Goal: Task Accomplishment & Management: Manage account settings

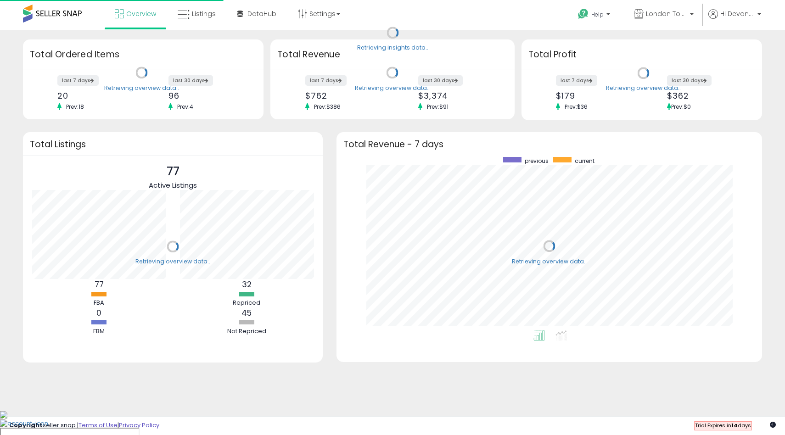
scroll to position [174, 407]
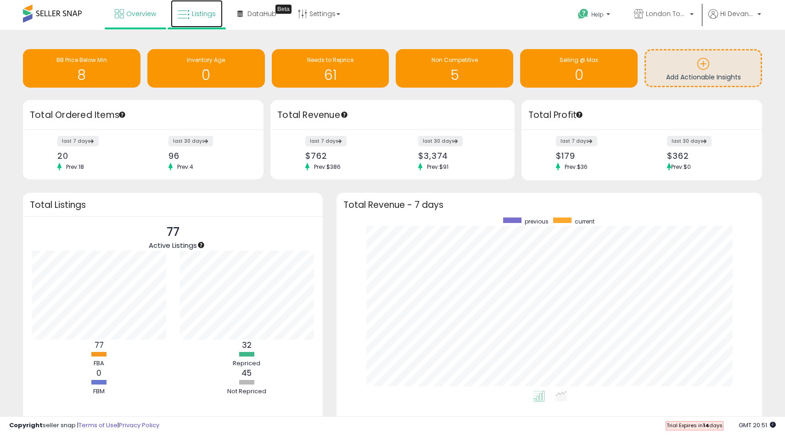
click at [215, 22] on link "Listings" at bounding box center [197, 14] width 52 height 28
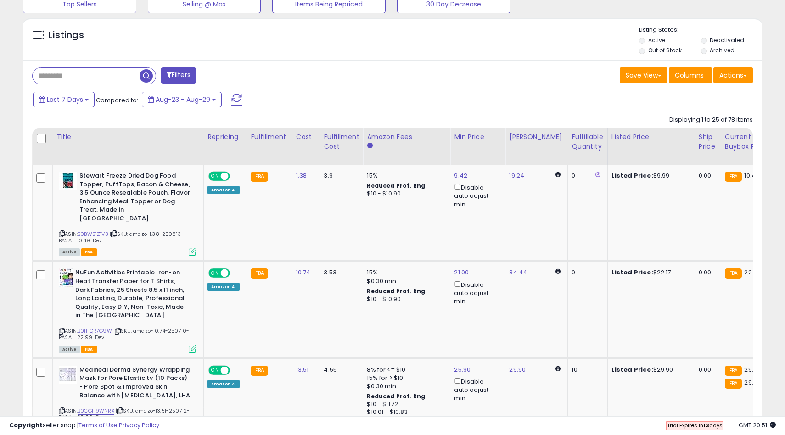
scroll to position [330, 0]
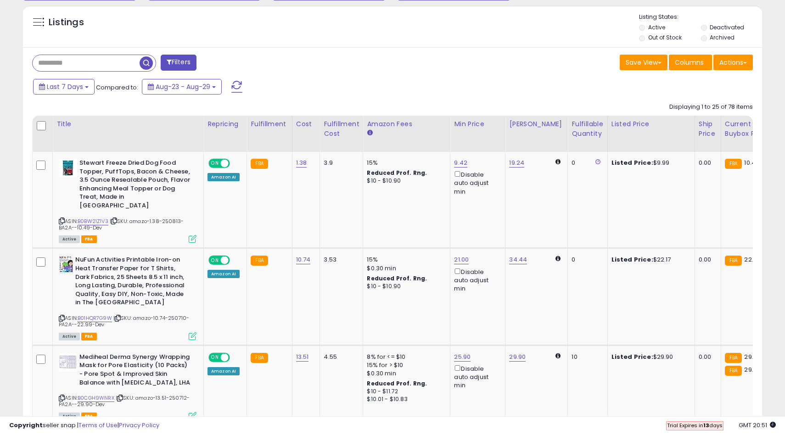
click at [111, 63] on input "text" at bounding box center [86, 63] width 107 height 16
paste input "**********"
type input "**********"
click at [216, 58] on span "button" at bounding box center [216, 62] width 13 height 13
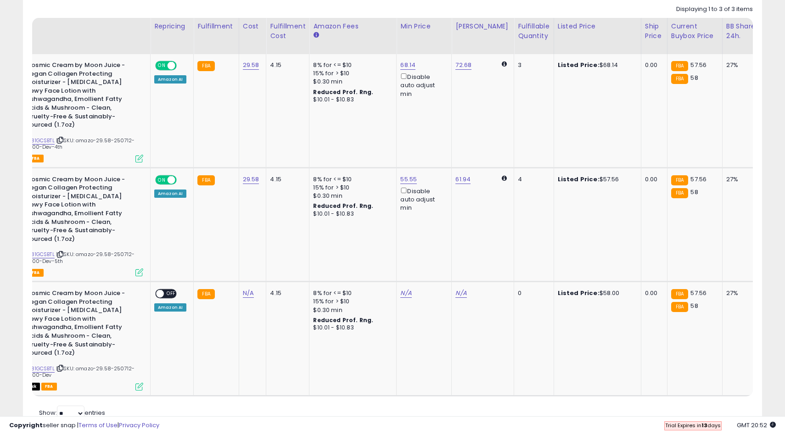
scroll to position [0, 0]
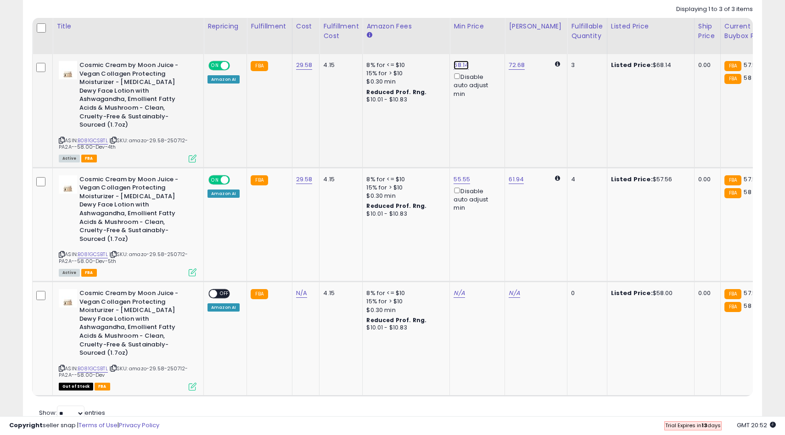
click at [460, 65] on link "68.14" at bounding box center [461, 65] width 15 height 9
click at [418, 34] on input "*****" at bounding box center [436, 34] width 82 height 16
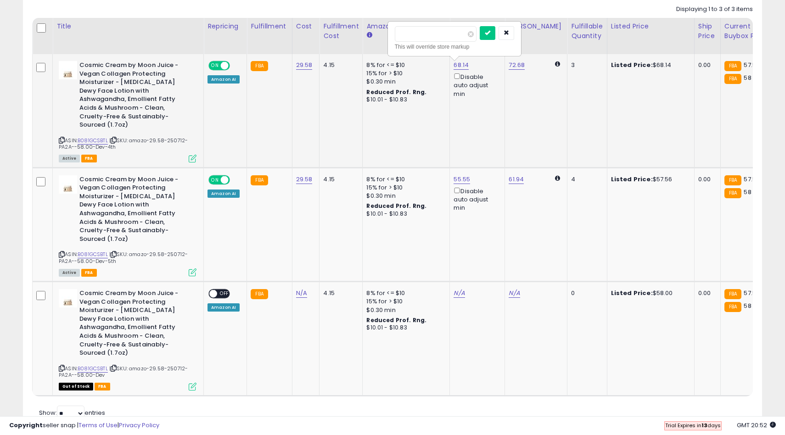
click at [418, 34] on input "*****" at bounding box center [436, 34] width 82 height 16
type input "**"
click at [490, 30] on icon "submit" at bounding box center [488, 33] width 6 height 6
click at [512, 64] on link "58.87" at bounding box center [517, 65] width 16 height 9
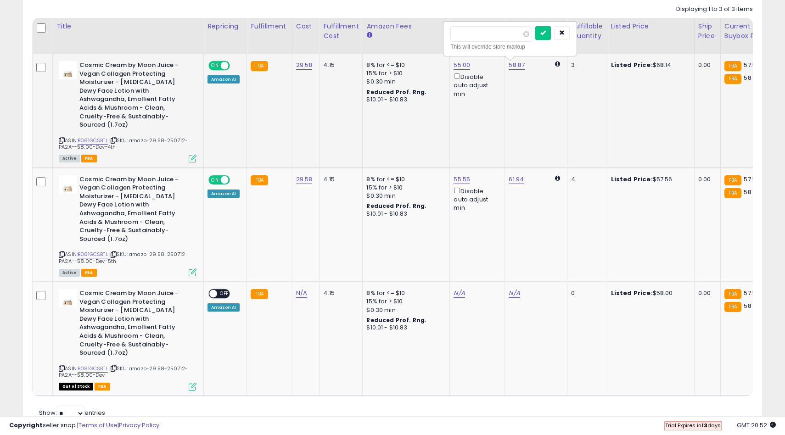
click at [482, 37] on input "*****" at bounding box center [491, 34] width 82 height 16
type input "**"
click at [552, 40] on div at bounding box center [552, 34] width 34 height 16
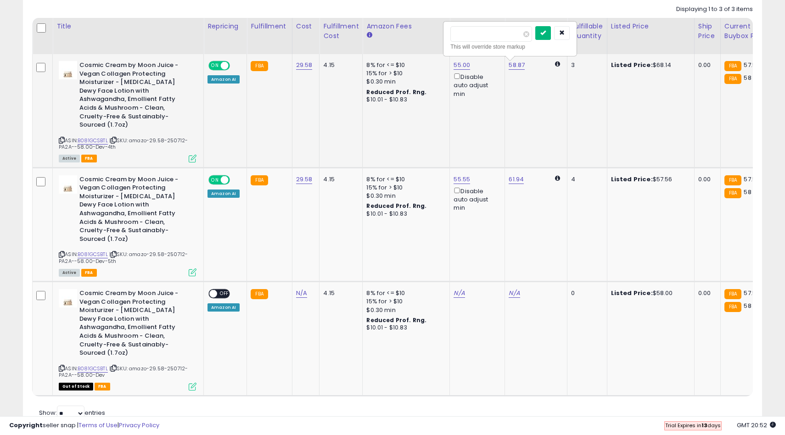
click at [546, 33] on icon "submit" at bounding box center [543, 33] width 6 height 6
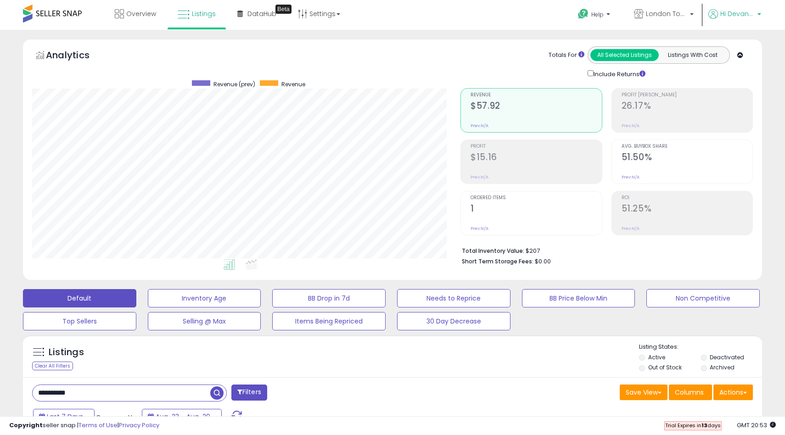
click at [732, 19] on p "Hi Devante" at bounding box center [734, 14] width 53 height 11
click at [303, 9] on icon at bounding box center [302, 13] width 9 height 9
click at [303, 47] on link "Store settings" at bounding box center [320, 46] width 41 height 9
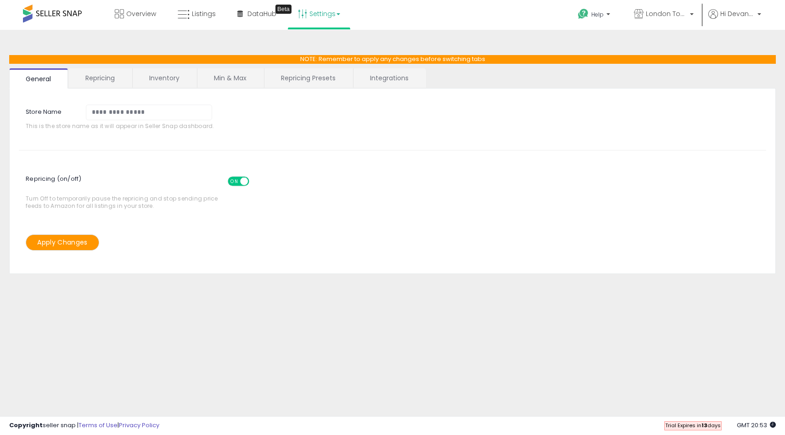
click at [109, 78] on link "Repricing" at bounding box center [100, 77] width 62 height 19
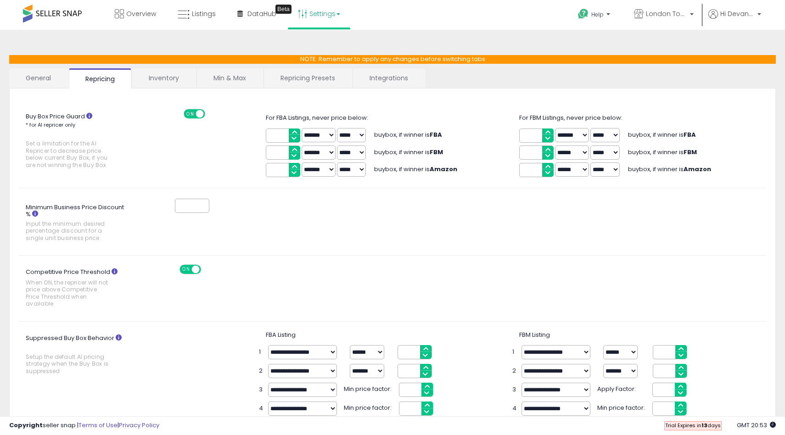
click at [168, 74] on link "Inventory" at bounding box center [163, 77] width 63 height 19
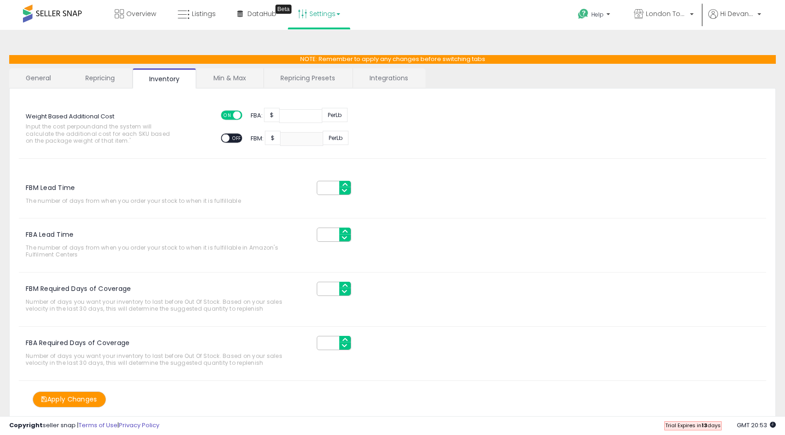
click at [230, 114] on span "ON" at bounding box center [227, 116] width 11 height 8
click at [75, 395] on button "Apply Changes" at bounding box center [69, 400] width 73 height 16
click at [155, 16] on link "Overview" at bounding box center [135, 14] width 55 height 28
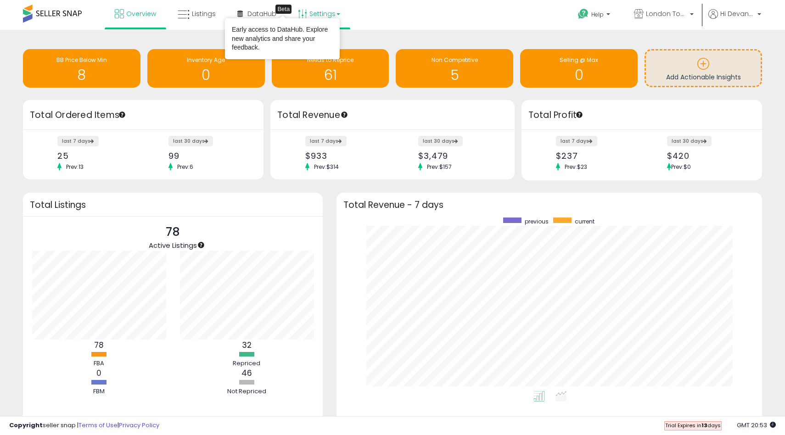
click at [331, 13] on link "Settings" at bounding box center [319, 14] width 56 height 28
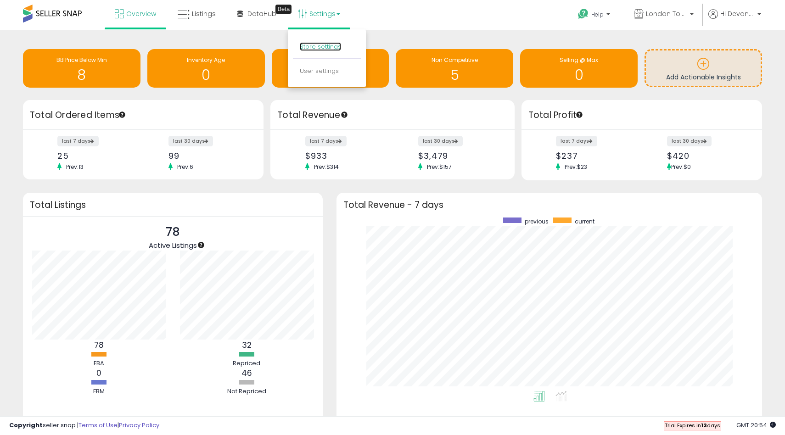
click at [330, 49] on link "Store settings" at bounding box center [320, 46] width 41 height 9
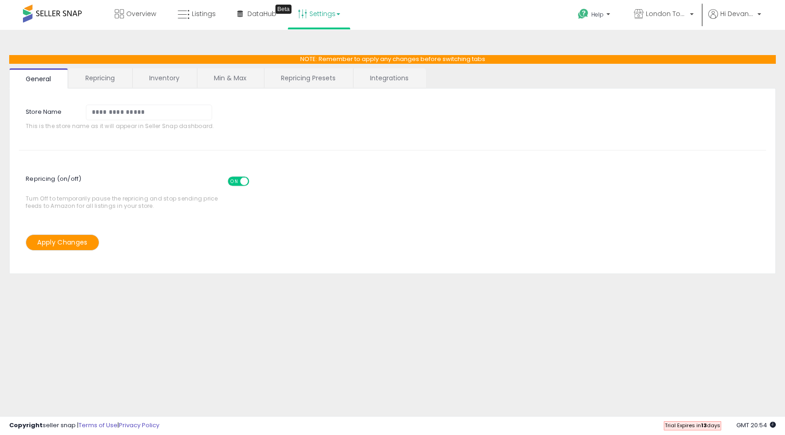
click at [175, 78] on link "Inventory" at bounding box center [164, 77] width 63 height 19
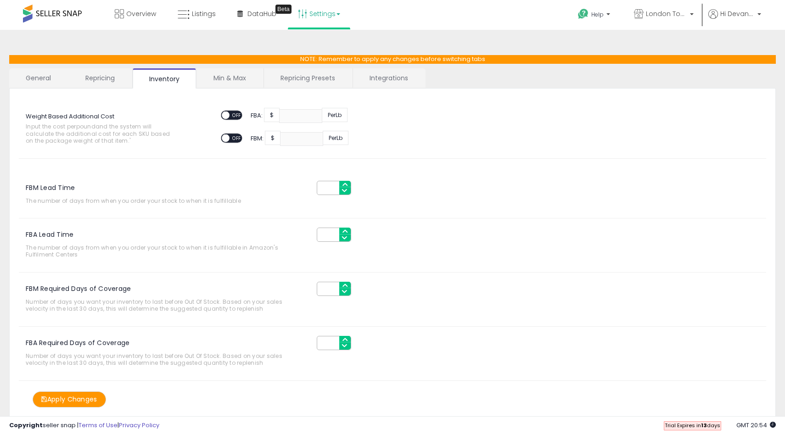
click at [226, 76] on link "Min & Max" at bounding box center [230, 77] width 66 height 19
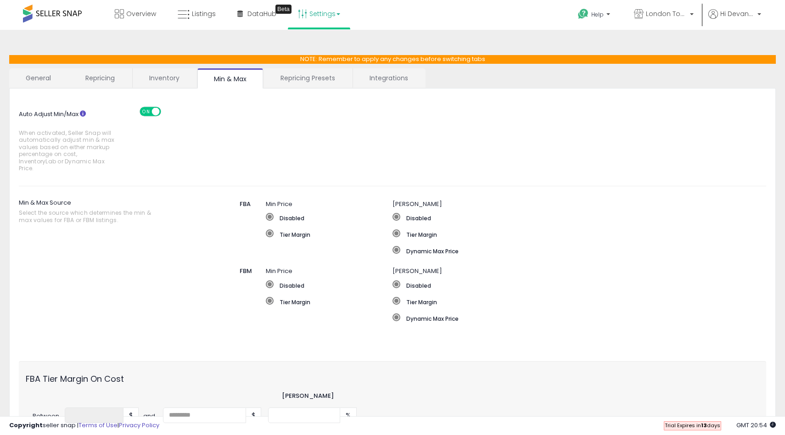
click at [163, 76] on link "Inventory" at bounding box center [164, 77] width 63 height 19
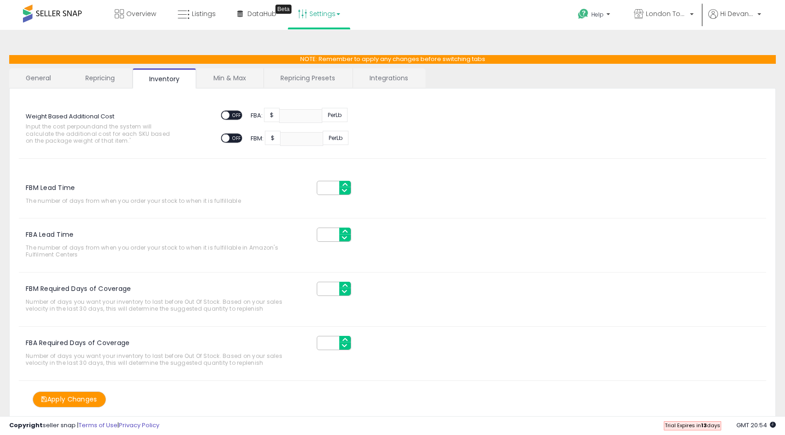
click at [232, 112] on span "OFF" at bounding box center [237, 116] width 15 height 8
click at [298, 117] on input "****" at bounding box center [300, 116] width 43 height 14
click at [230, 118] on span "ON" at bounding box center [227, 116] width 11 height 8
click at [82, 399] on button "Apply Changes" at bounding box center [69, 400] width 73 height 16
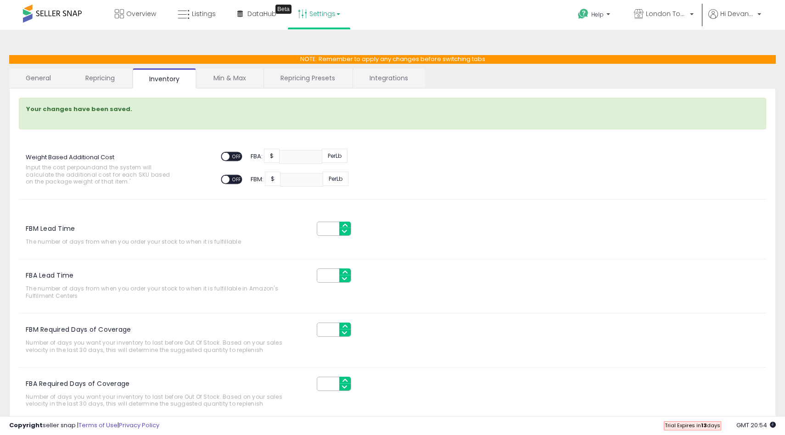
click at [33, 71] on link "General" at bounding box center [38, 77] width 59 height 19
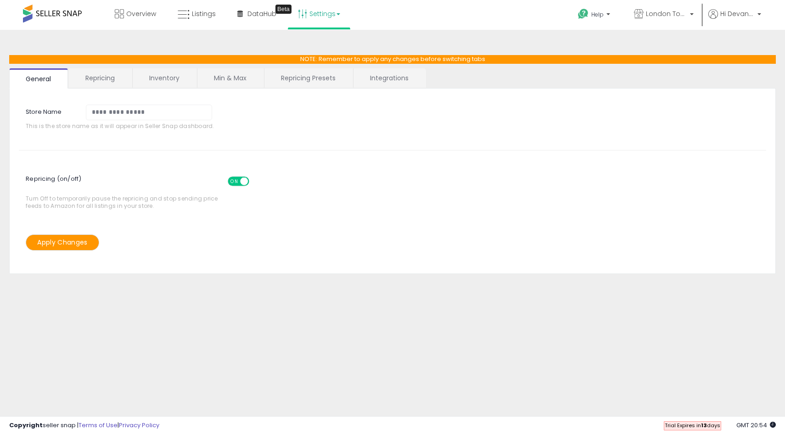
click at [54, 18] on span at bounding box center [52, 14] width 59 height 18
click at [133, 21] on link "Overview" at bounding box center [135, 14] width 55 height 28
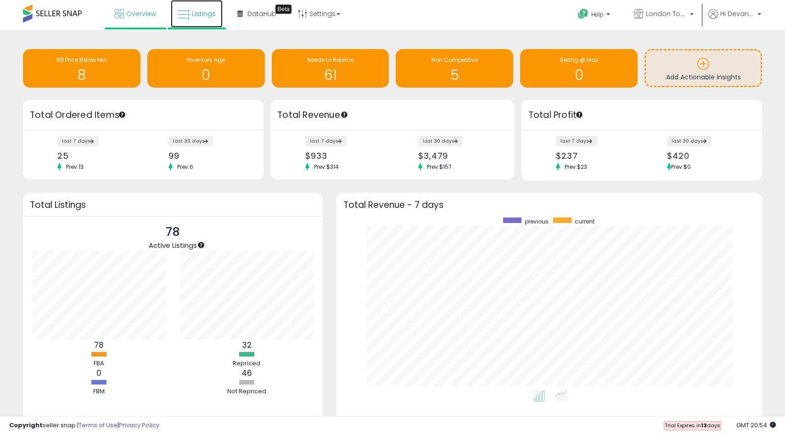
click at [193, 21] on link "Listings" at bounding box center [197, 14] width 52 height 28
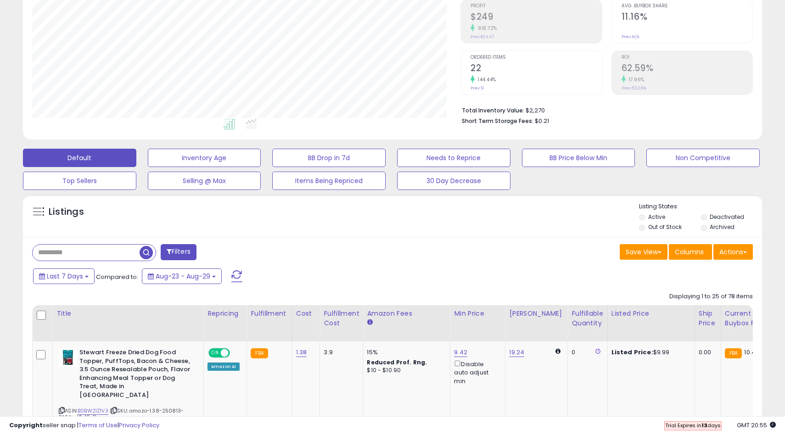
scroll to position [183, 0]
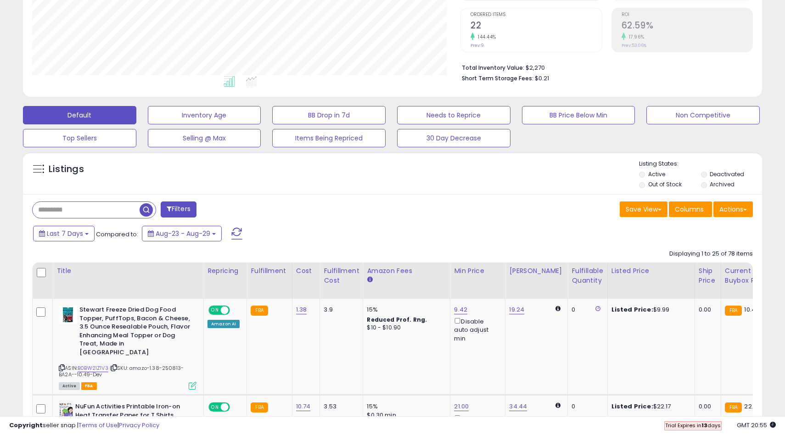
click at [99, 210] on input "text" at bounding box center [86, 210] width 107 height 16
paste input "**********"
type input "**********"
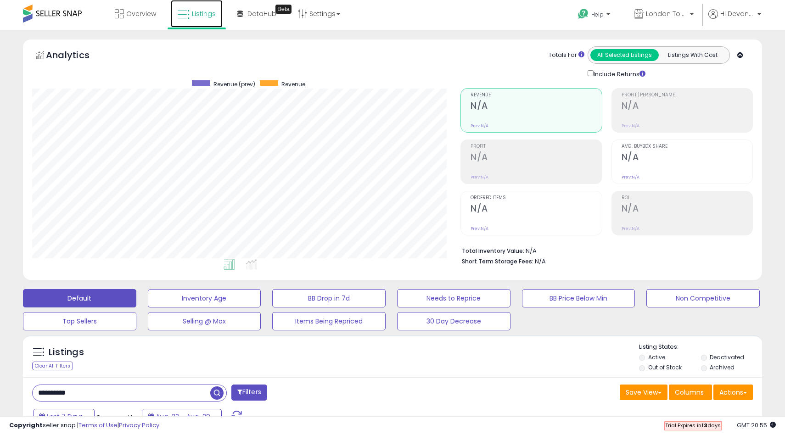
click at [186, 18] on icon at bounding box center [184, 15] width 12 height 12
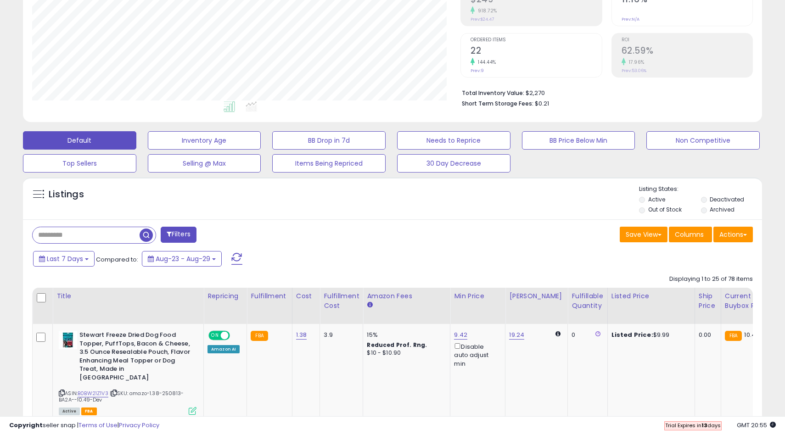
scroll to position [191, 0]
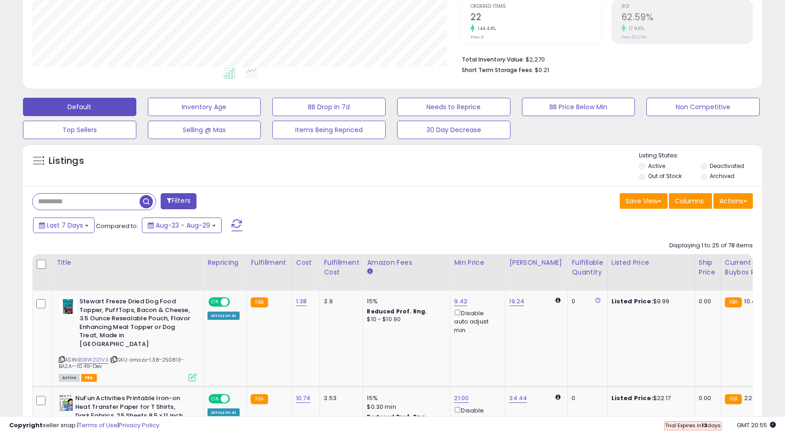
click at [648, 177] on label "Out of Stock" at bounding box center [665, 176] width 34 height 8
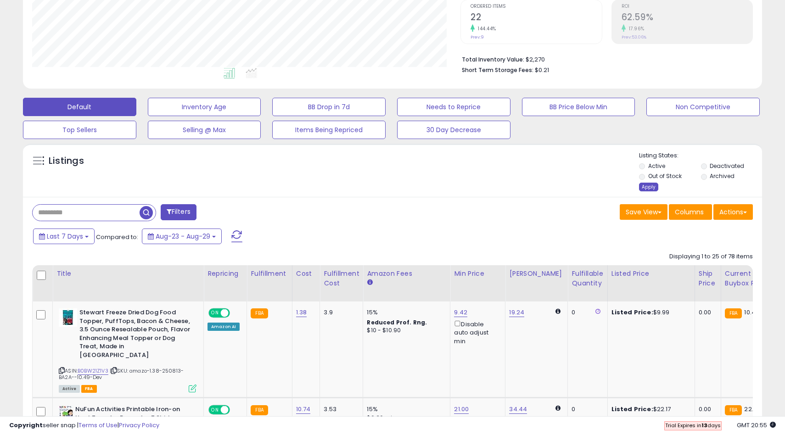
click at [650, 188] on div "Apply" at bounding box center [648, 187] width 19 height 9
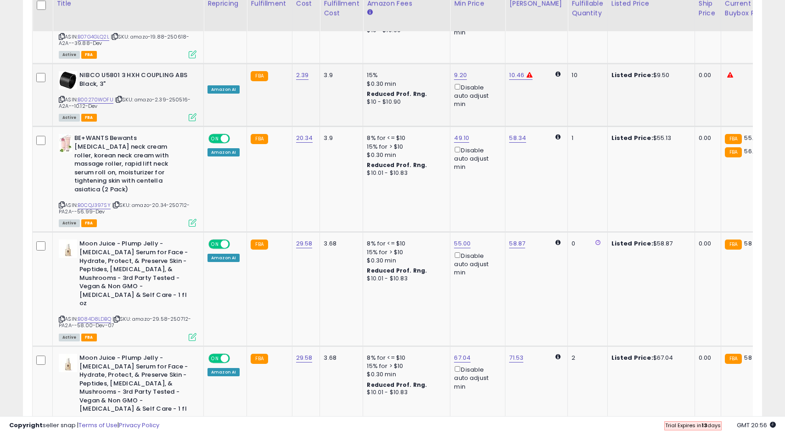
scroll to position [1821, 0]
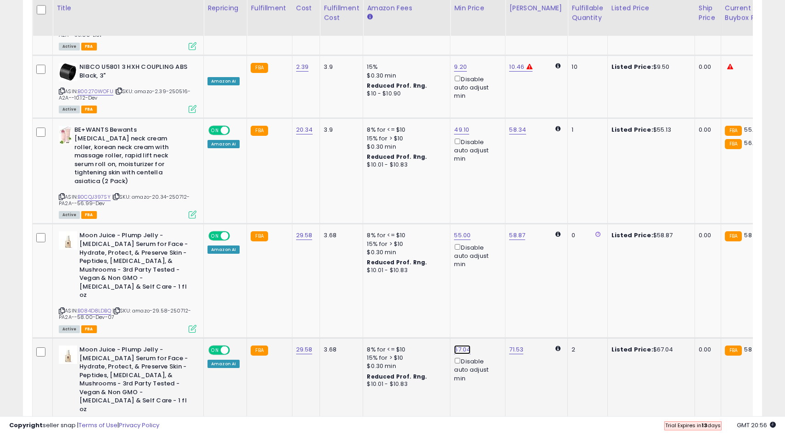
click at [464, 345] on link "67.04" at bounding box center [462, 349] width 17 height 9
click at [414, 247] on input "*****" at bounding box center [436, 242] width 82 height 16
type input "**"
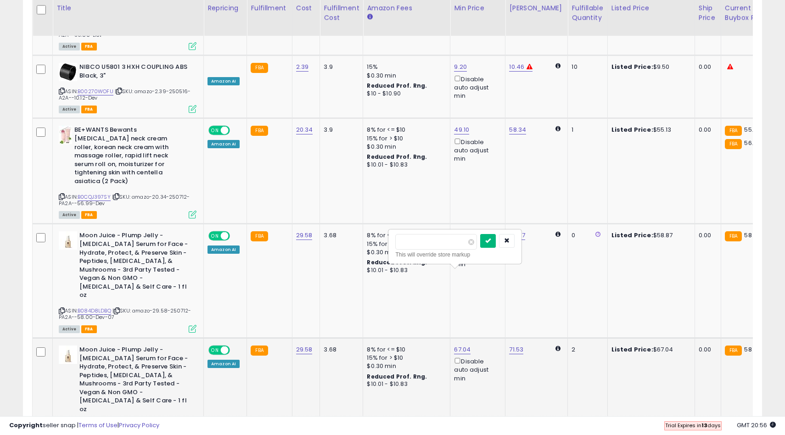
click at [491, 243] on icon "submit" at bounding box center [488, 241] width 6 height 6
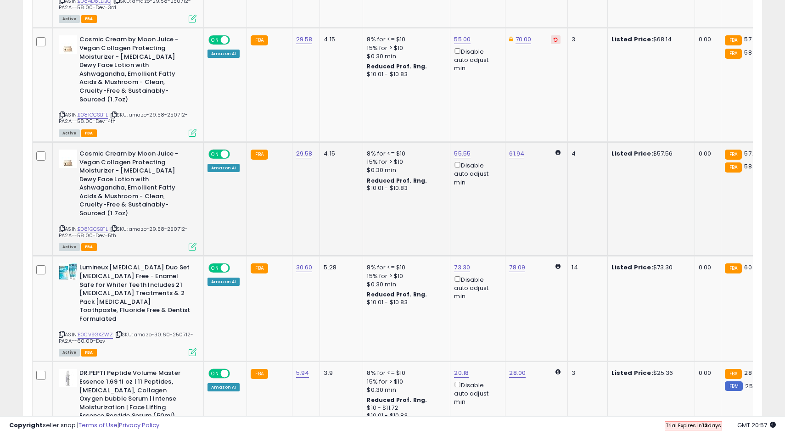
scroll to position [2271, 0]
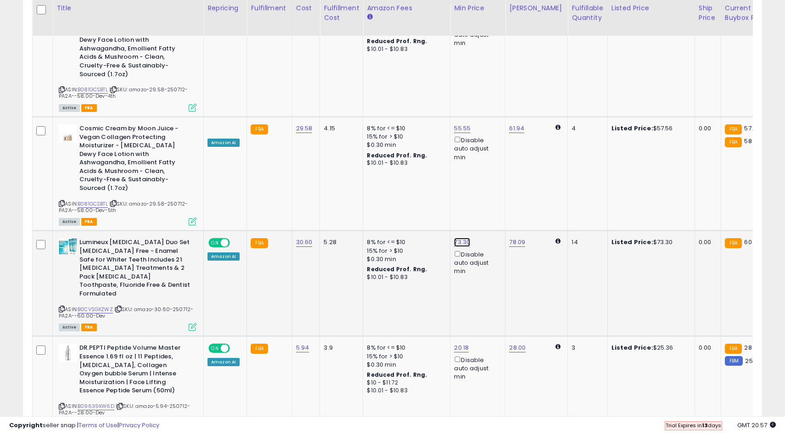
click at [459, 238] on link "73.30" at bounding box center [462, 242] width 16 height 9
click at [416, 99] on input "*****" at bounding box center [436, 101] width 82 height 16
type input "**"
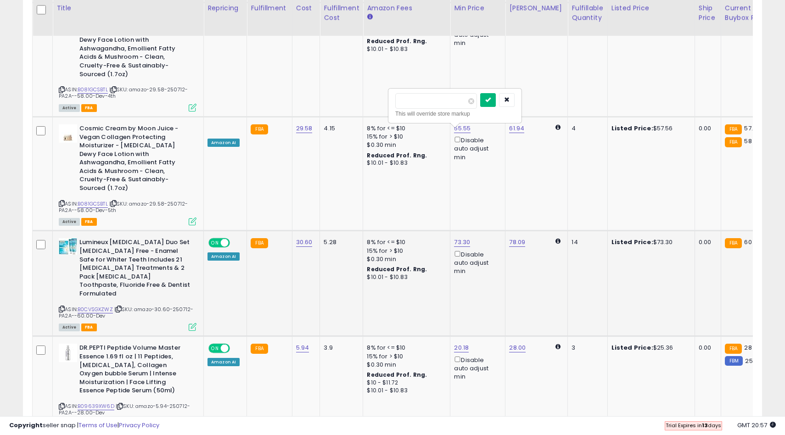
click at [496, 106] on button "submit" at bounding box center [488, 100] width 16 height 14
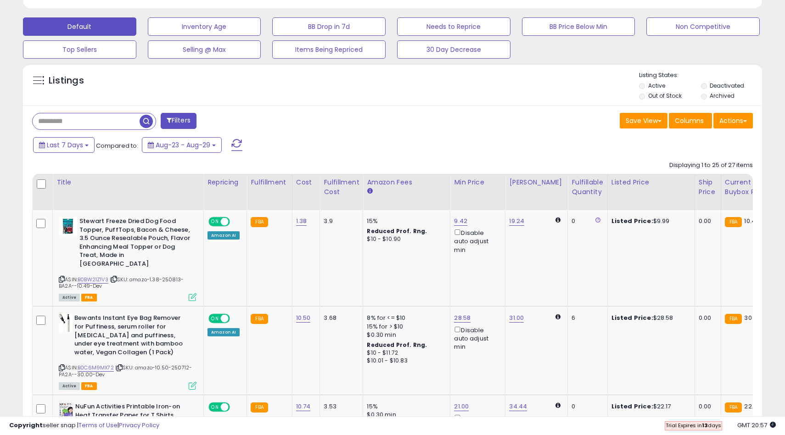
scroll to position [0, 0]
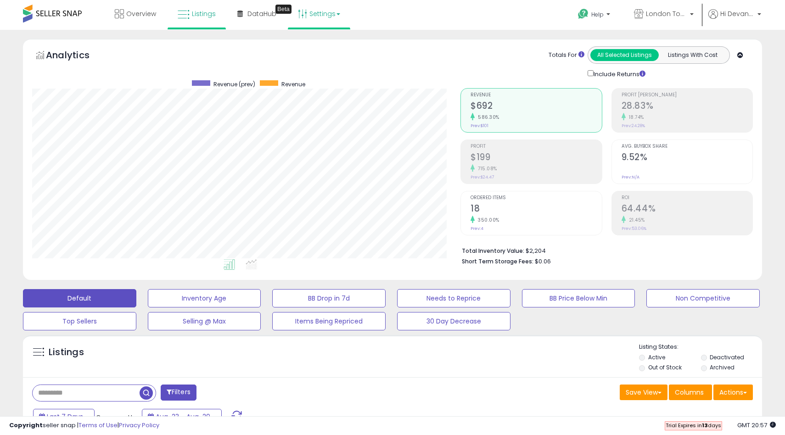
click at [298, 14] on icon at bounding box center [302, 13] width 9 height 9
click at [307, 47] on link "Store settings" at bounding box center [320, 46] width 41 height 9
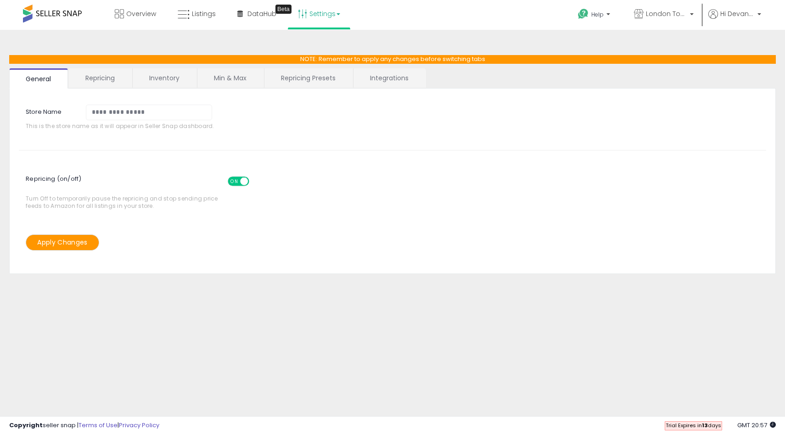
click at [234, 75] on link "Min & Max" at bounding box center [230, 77] width 66 height 19
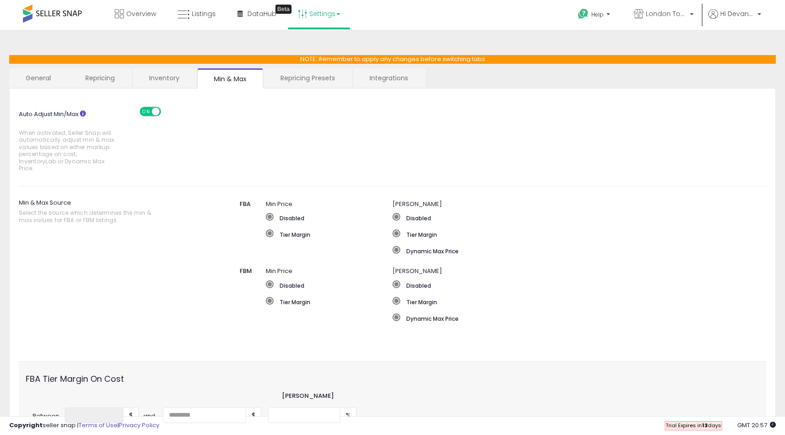
click at [145, 109] on span "ON" at bounding box center [145, 111] width 11 height 8
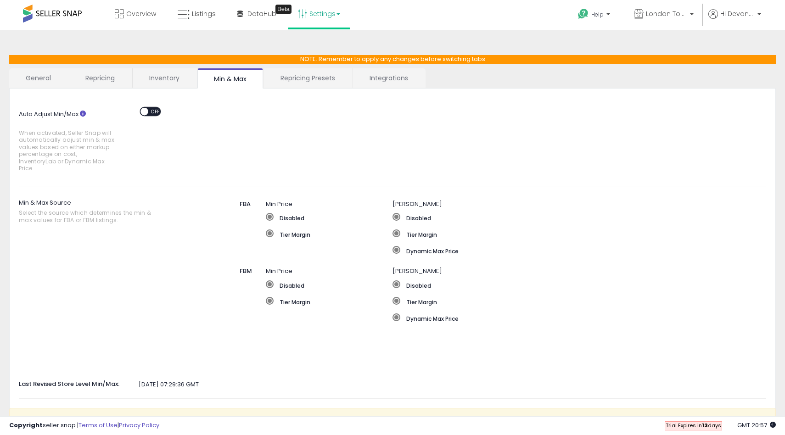
click at [145, 109] on span at bounding box center [145, 111] width 8 height 8
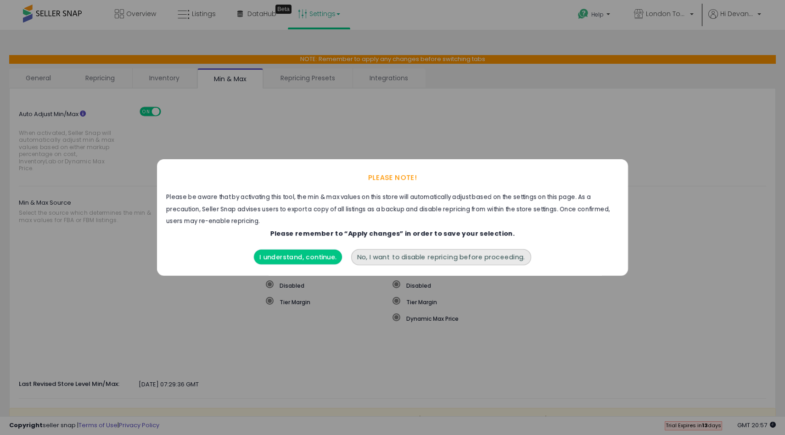
click at [314, 257] on button "I understand, continue." at bounding box center [298, 257] width 88 height 15
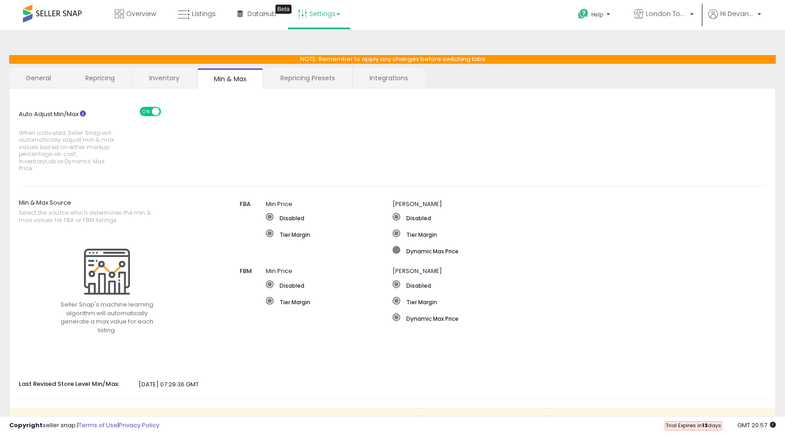
click at [396, 246] on span at bounding box center [396, 250] width 8 height 8
click at [294, 230] on label "Tier Margin" at bounding box center [329, 234] width 127 height 9
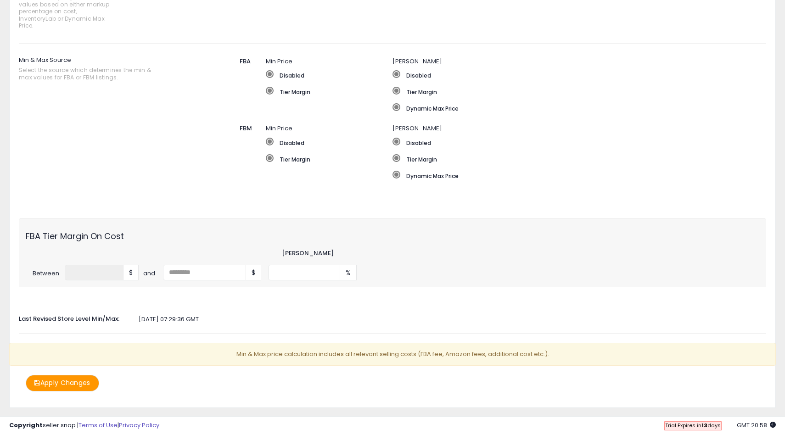
scroll to position [154, 0]
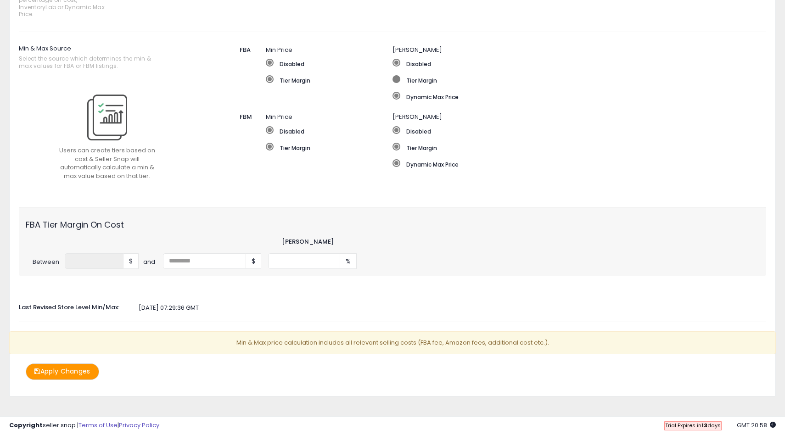
click at [398, 75] on span at bounding box center [396, 79] width 8 height 8
click at [419, 93] on label "Dynamic Max Price" at bounding box center [550, 96] width 317 height 9
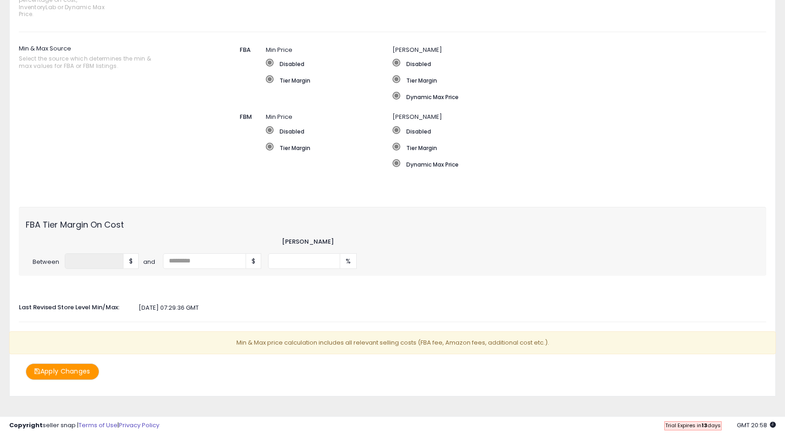
click at [81, 364] on button "Apply Changes" at bounding box center [62, 372] width 73 height 16
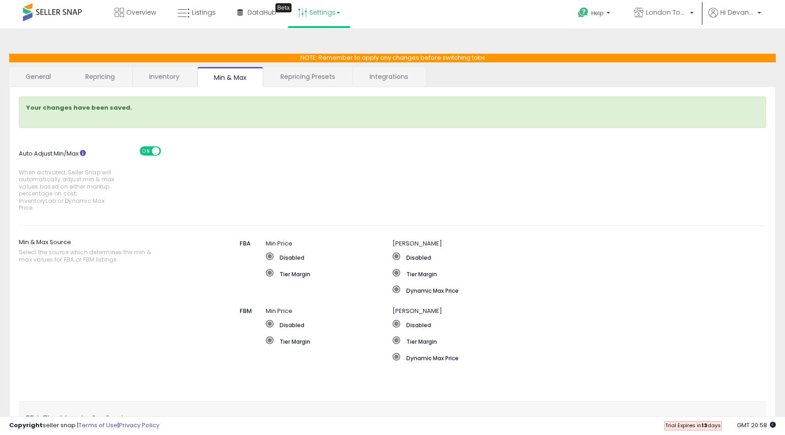
scroll to position [0, 0]
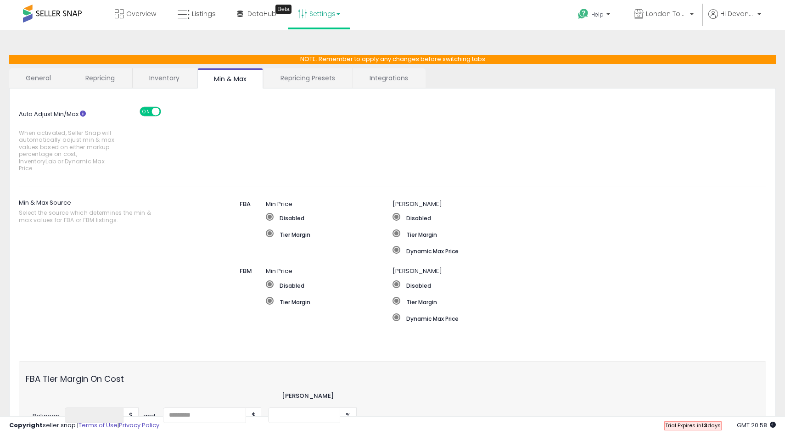
click at [55, 90] on div "Auto Adjust Min/Max When activated, Seller Snap will automatically adjust min &…" at bounding box center [392, 320] width 767 height 462
click at [300, 82] on link "Repricing Presets" at bounding box center [308, 77] width 88 height 19
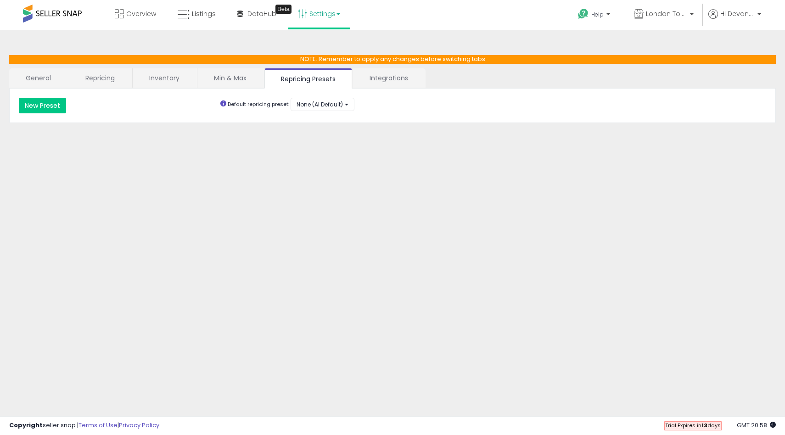
click at [365, 78] on link "Integrations" at bounding box center [389, 77] width 72 height 19
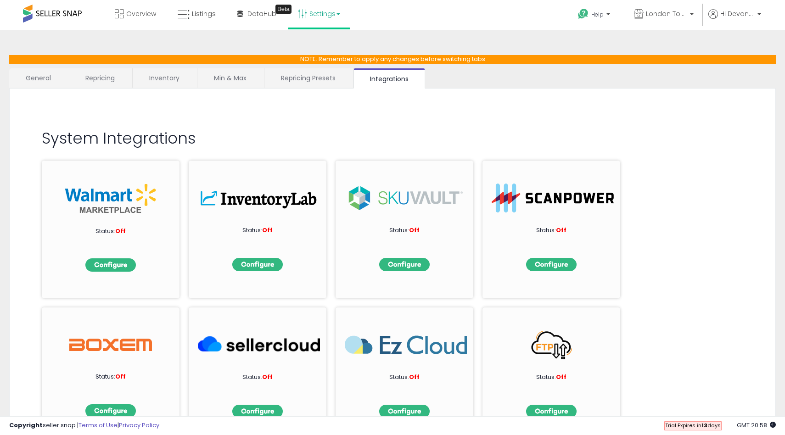
click at [41, 87] on link "General" at bounding box center [38, 77] width 59 height 19
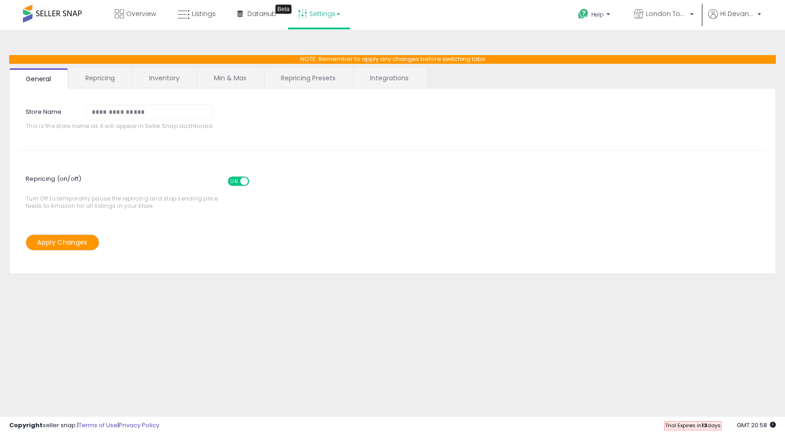
click at [234, 183] on span "ON" at bounding box center [234, 182] width 11 height 8
click at [70, 237] on button "Apply Changes" at bounding box center [62, 243] width 73 height 16
